Goal: Communication & Community: Answer question/provide support

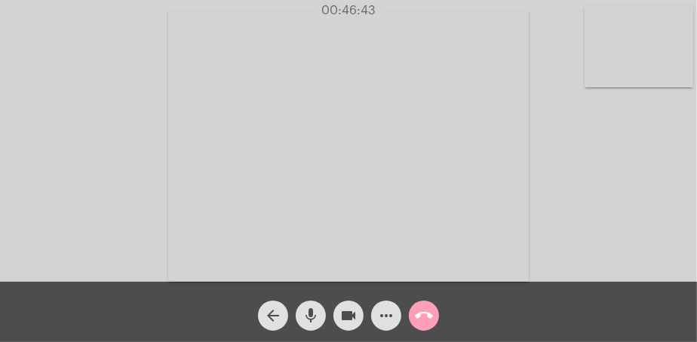
click at [425, 315] on mat-icon "call_end" at bounding box center [424, 316] width 18 height 18
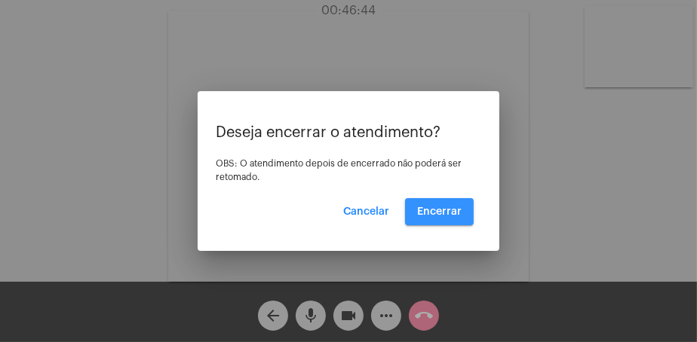
click at [452, 204] on button "Encerrar" at bounding box center [439, 211] width 69 height 27
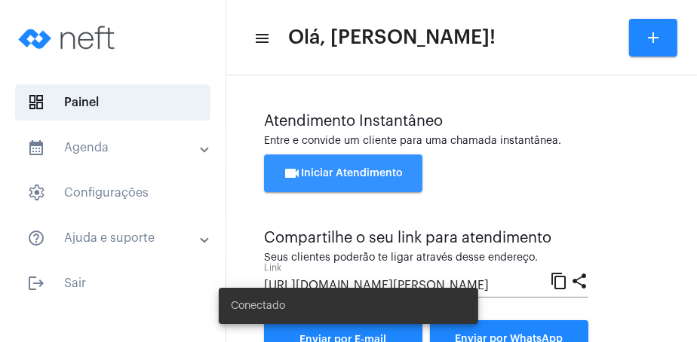
click at [356, 172] on span "videocam Iniciar Atendimento" at bounding box center [344, 173] width 120 height 11
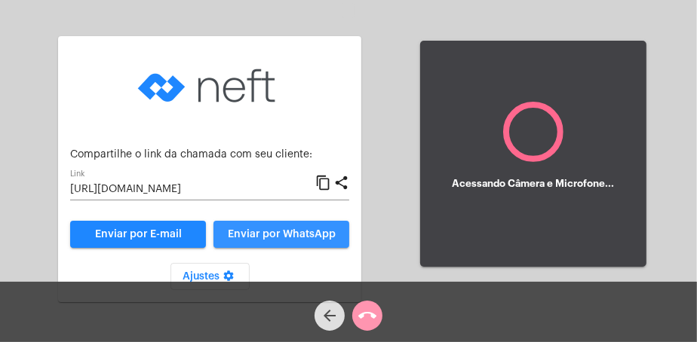
click at [288, 234] on span "Enviar por WhatsApp" at bounding box center [282, 234] width 108 height 11
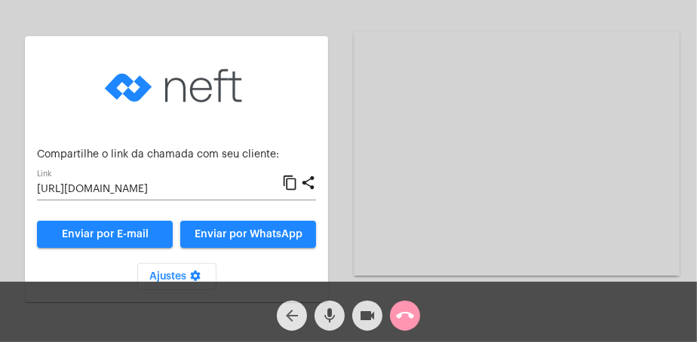
click at [294, 317] on mat-icon "arrow_back" at bounding box center [292, 316] width 18 height 18
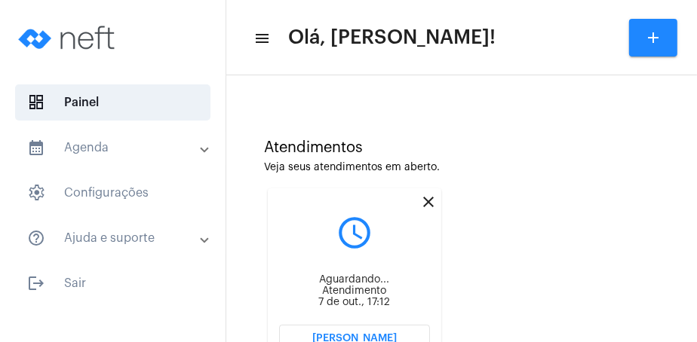
scroll to position [153, 0]
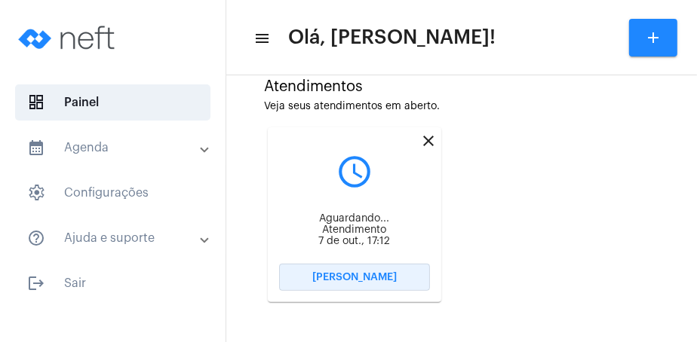
click at [406, 281] on button "Abrir Chamada" at bounding box center [354, 277] width 151 height 27
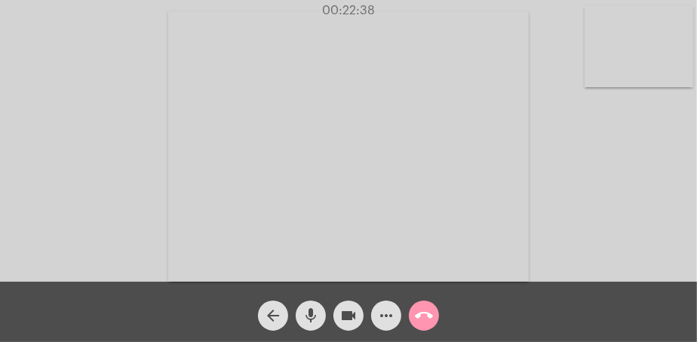
click at [477, 250] on video at bounding box center [348, 146] width 360 height 271
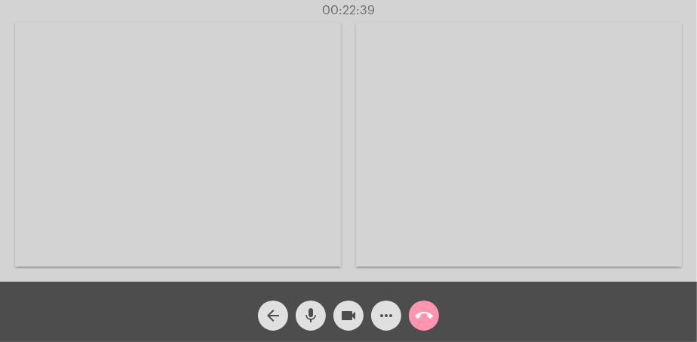
click at [479, 253] on video at bounding box center [519, 145] width 326 height 244
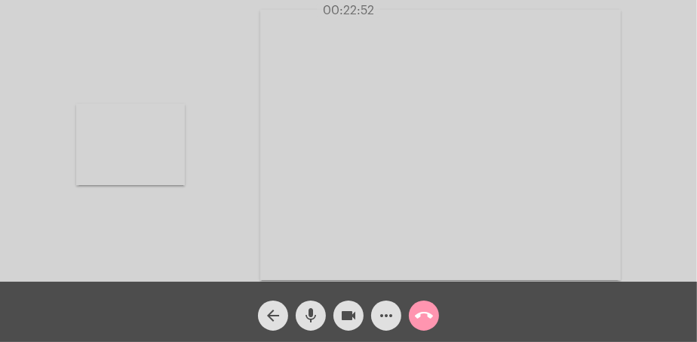
click at [168, 170] on video at bounding box center [130, 144] width 109 height 81
click at [591, 78] on video at bounding box center [638, 46] width 109 height 81
click at [139, 157] on video at bounding box center [130, 144] width 109 height 81
click at [425, 314] on mat-icon "call_end" at bounding box center [424, 316] width 18 height 18
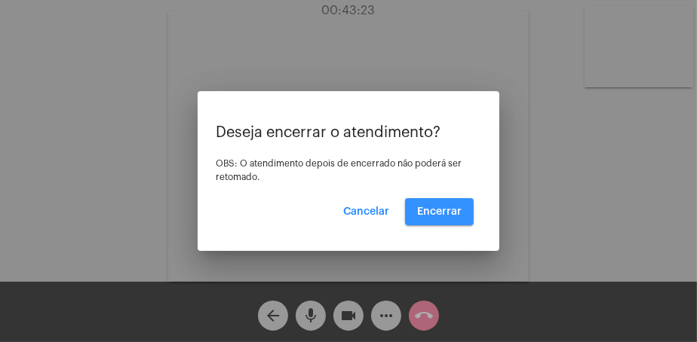
click at [434, 210] on span "Encerrar" at bounding box center [439, 212] width 44 height 11
